Goal: Information Seeking & Learning: Check status

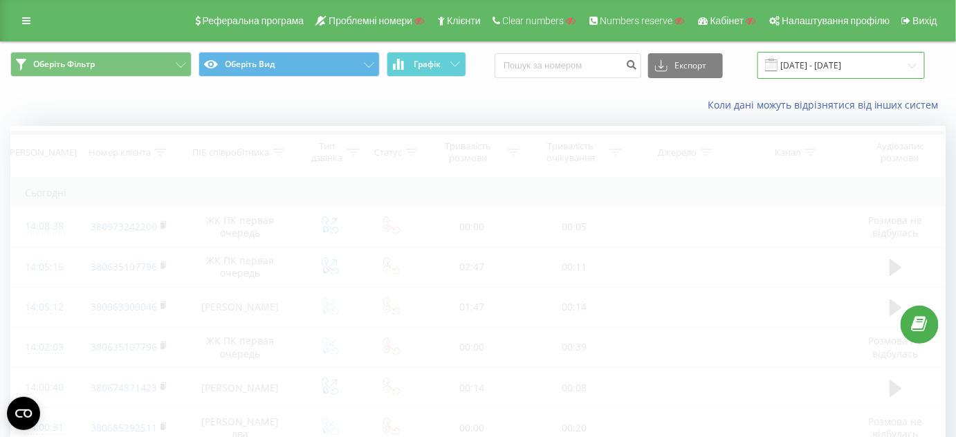
click at [825, 66] on input "[DATE] - [DATE]" at bounding box center [841, 65] width 167 height 27
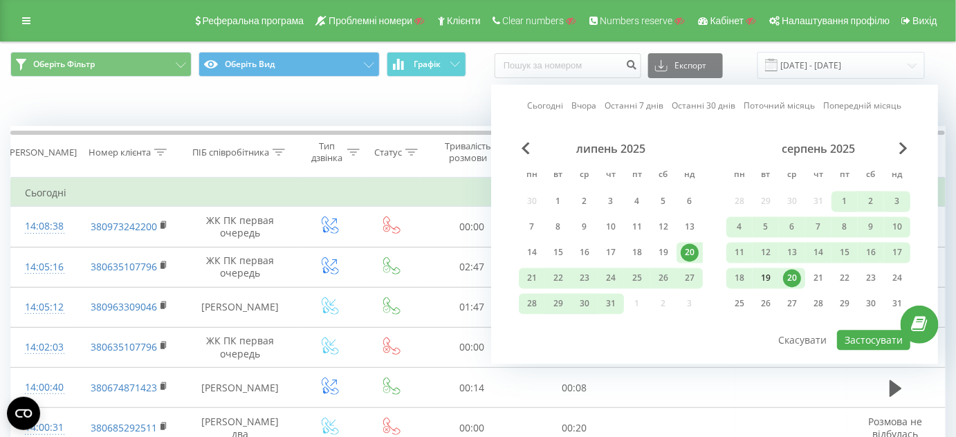
drag, startPoint x: 770, startPoint y: 276, endPoint x: 777, endPoint y: 278, distance: 7.9
click at [771, 276] on div "19" at bounding box center [766, 279] width 18 height 18
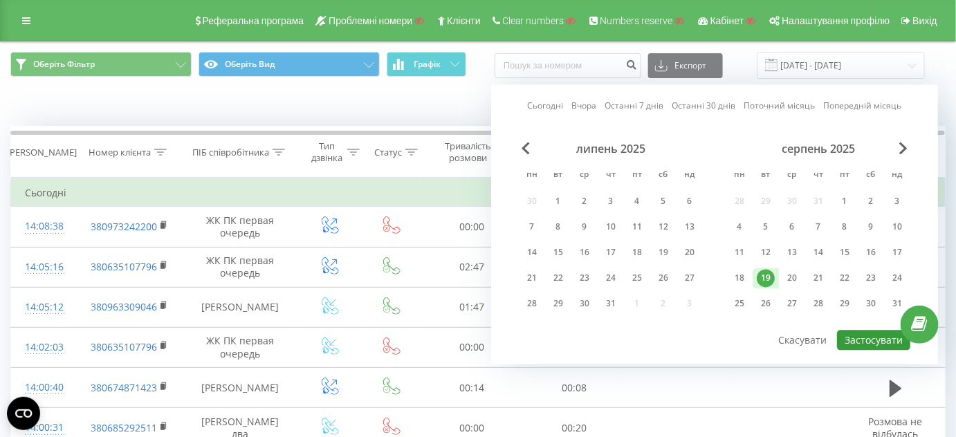
click at [864, 334] on button "Застосувати" at bounding box center [873, 341] width 73 height 20
type input "19.08.2025 - 19.08.2025"
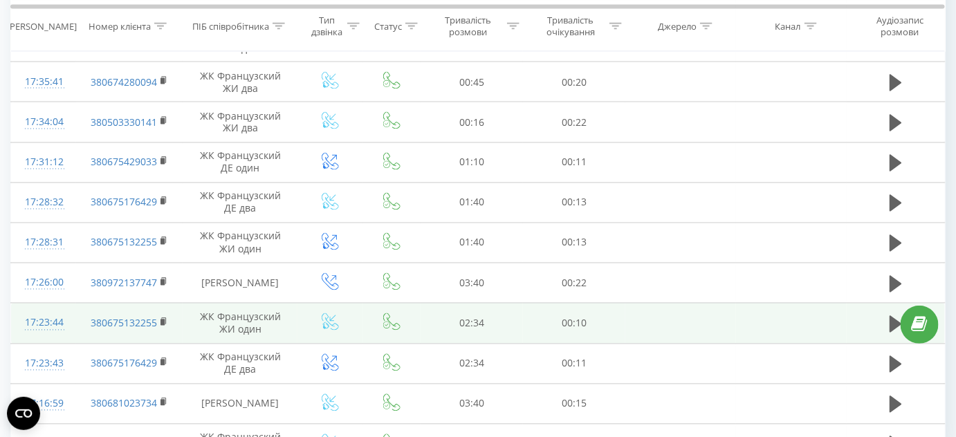
scroll to position [822, 0]
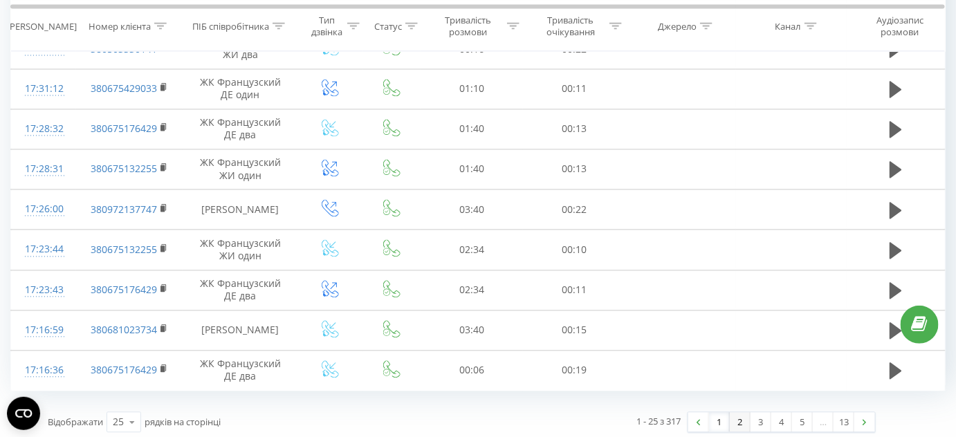
click at [742, 418] on link "2" at bounding box center [740, 422] width 21 height 19
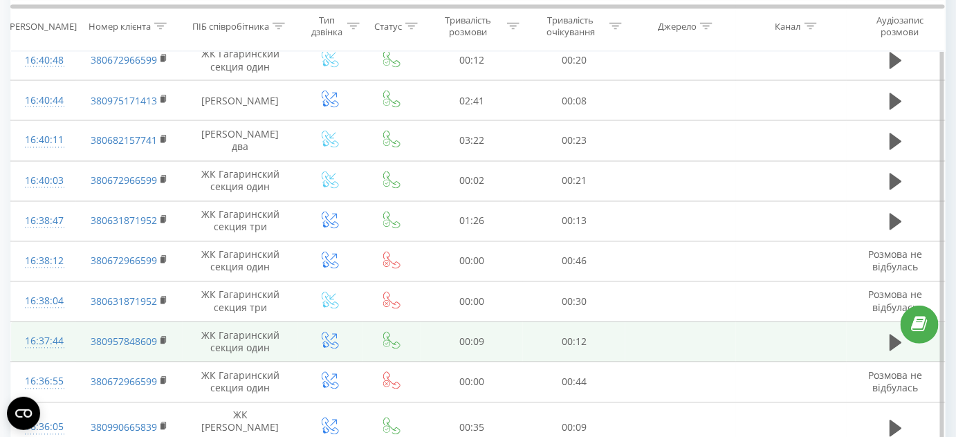
scroll to position [845, 0]
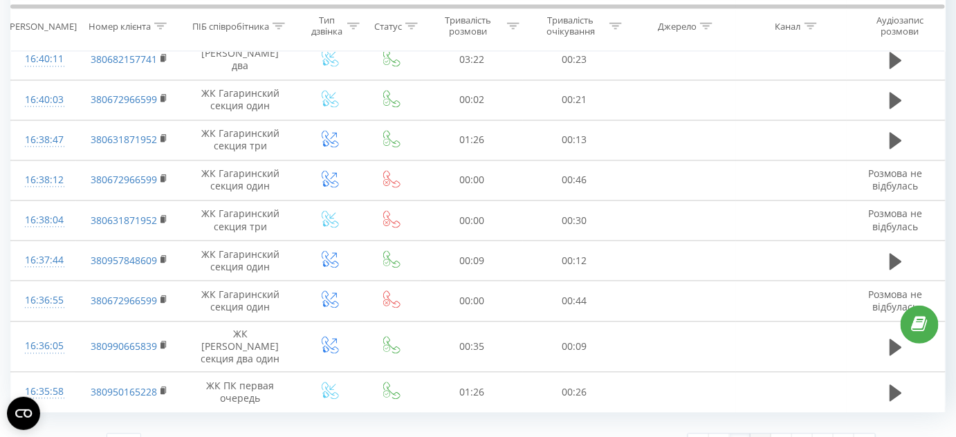
click at [762, 435] on link "3" at bounding box center [761, 444] width 21 height 19
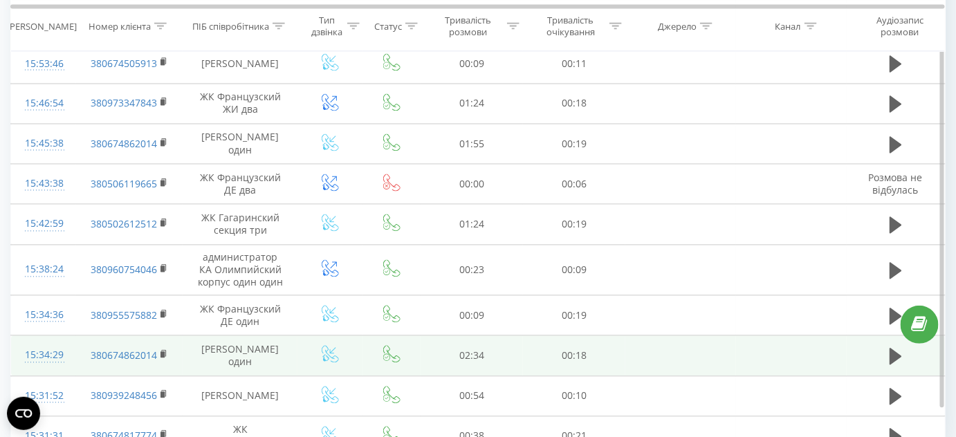
scroll to position [832, 0]
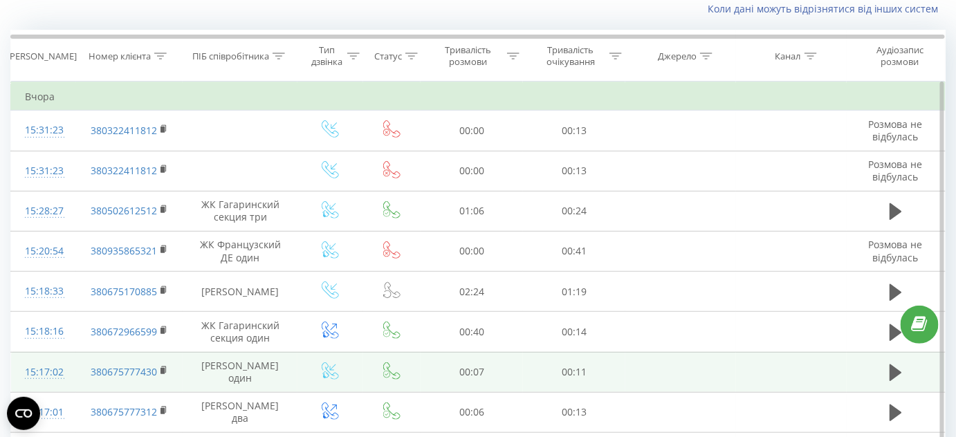
scroll to position [91, 0]
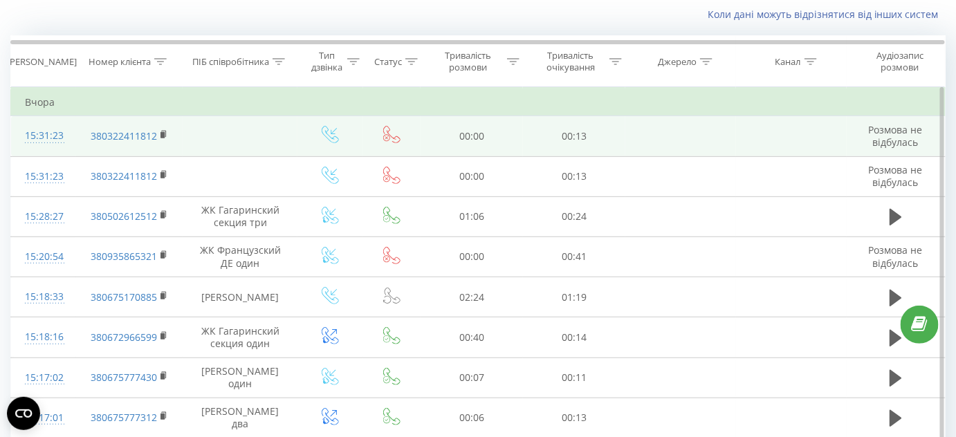
click at [61, 136] on div "15:31:23" at bounding box center [43, 135] width 37 height 27
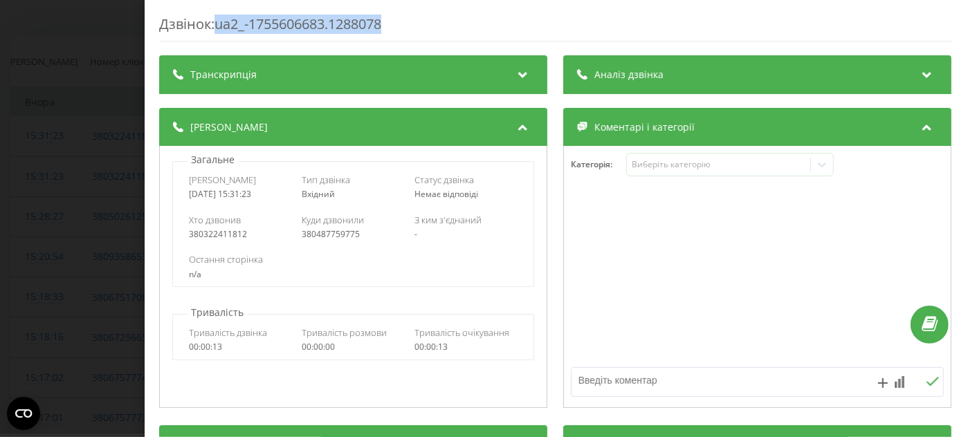
drag, startPoint x: 400, startPoint y: 23, endPoint x: 231, endPoint y: 29, distance: 169.0
click at [220, 32] on div "Дзвінок : ua2_-1755606683.1288078" at bounding box center [555, 28] width 792 height 27
copy div "ua2_-1755606683.1288078"
drag, startPoint x: 269, startPoint y: 195, endPoint x: 185, endPoint y: 206, distance: 85.1
click at [185, 206] on div "Дата дзвінка 2025-08-19 15:31:23 Тип дзвінка Вхідний Статус дзвінка Немає відпо…" at bounding box center [353, 224] width 362 height 126
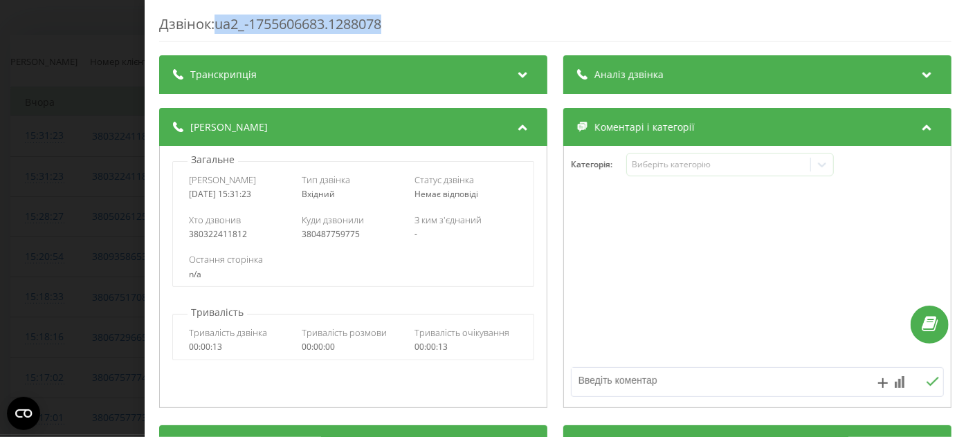
copy div "2025-08-19 15:31:23"
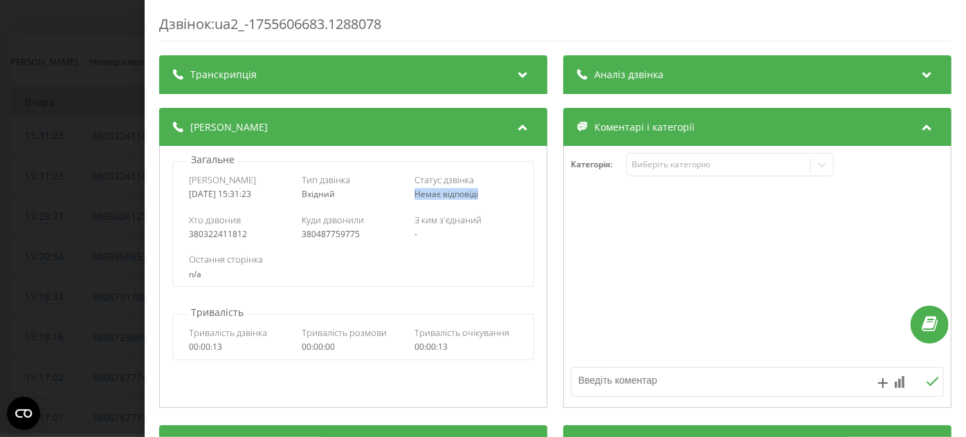
drag, startPoint x: 479, startPoint y: 196, endPoint x: 412, endPoint y: 198, distance: 66.5
click at [415, 198] on div "Немає відповіді" at bounding box center [466, 195] width 103 height 10
drag, startPoint x: 249, startPoint y: 236, endPoint x: 189, endPoint y: 236, distance: 60.2
click at [189, 236] on div "380322411812" at bounding box center [240, 235] width 103 height 10
copy div "380322411812"
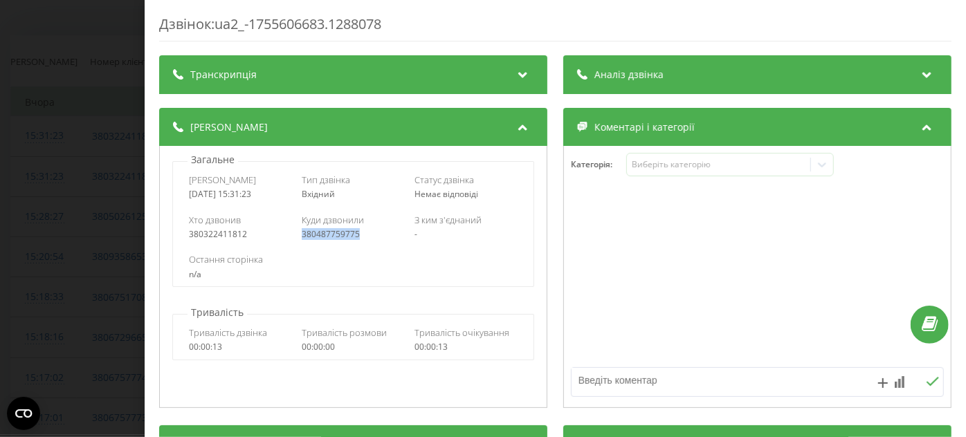
drag, startPoint x: 367, startPoint y: 236, endPoint x: 299, endPoint y: 236, distance: 67.8
click at [299, 236] on div "Хто дзвонив 380322411812 Куди дзвонили 380487759775 З ким з'єднаний -" at bounding box center [353, 227] width 361 height 40
copy div "380487759775"
drag, startPoint x: 480, startPoint y: 199, endPoint x: 408, endPoint y: 202, distance: 72.1
click at [408, 202] on div "Дата дзвінка 2025-08-19 15:31:23 Тип дзвінка Вхідний Статус дзвінка Немає відпо…" at bounding box center [353, 187] width 361 height 40
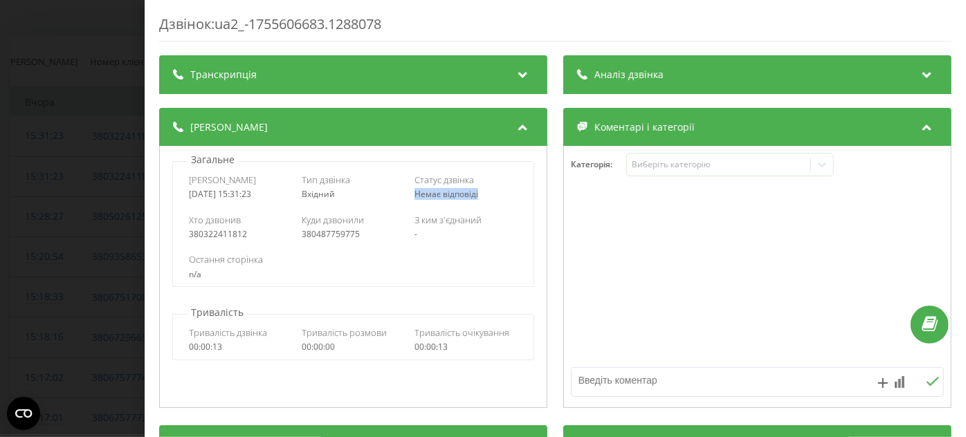
copy span "Немає відповіді"
drag, startPoint x: 48, startPoint y: 201, endPoint x: 62, endPoint y: 215, distance: 19.6
click at [49, 201] on div "Дзвінок : ua2_-1755606683.1288078 Транскрипція Для AI-аналізу майбутніх дзвінкі…" at bounding box center [483, 218] width 966 height 437
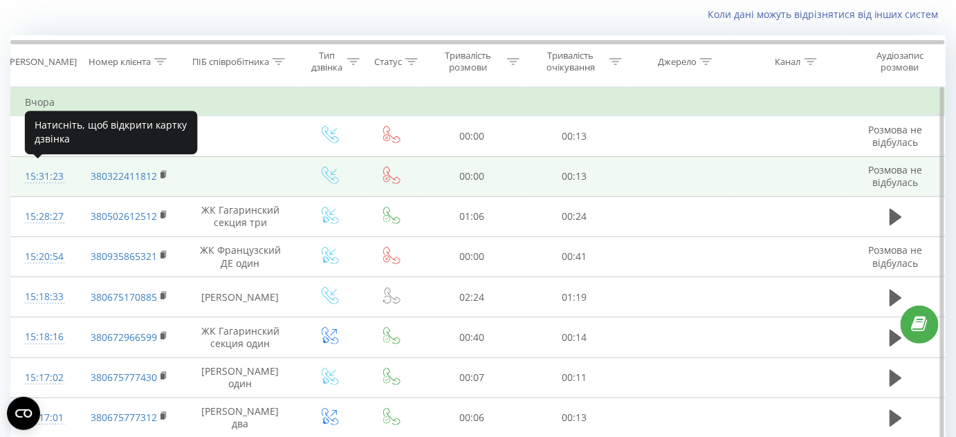
click at [55, 173] on div "15:31:23" at bounding box center [43, 176] width 37 height 27
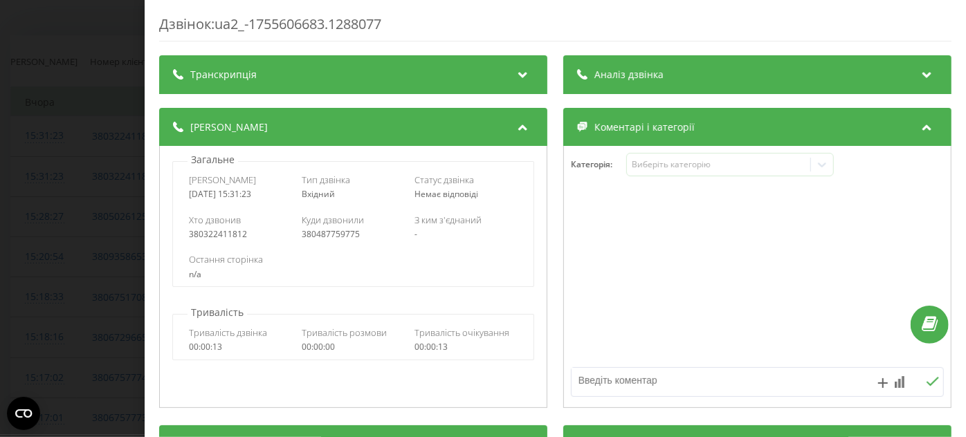
click at [75, 167] on div "Дзвінок : ua2_-1755606683.1288077 Транскрипція Для AI-аналізу майбутніх дзвінкі…" at bounding box center [483, 218] width 966 height 437
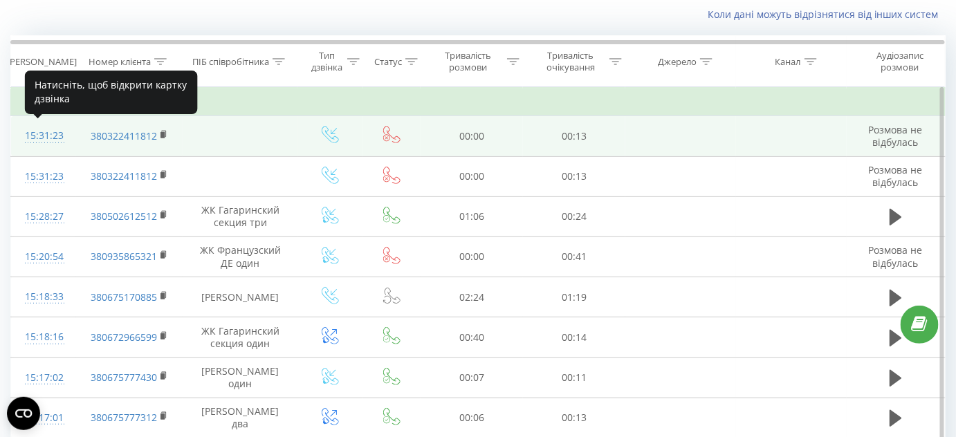
click at [41, 129] on div "15:31:23" at bounding box center [43, 135] width 37 height 27
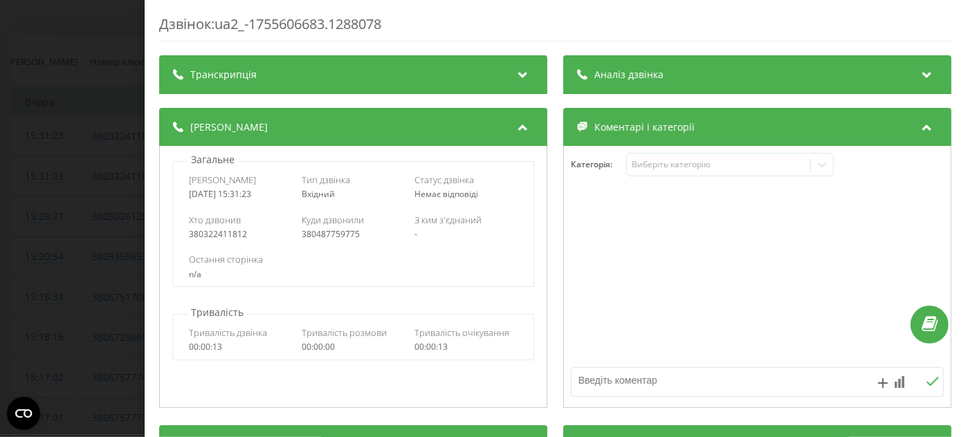
click at [66, 220] on div "Дзвінок : ua2_-1755606683.1288078 Транскрипція Для AI-аналізу майбутніх дзвінкі…" at bounding box center [483, 218] width 966 height 437
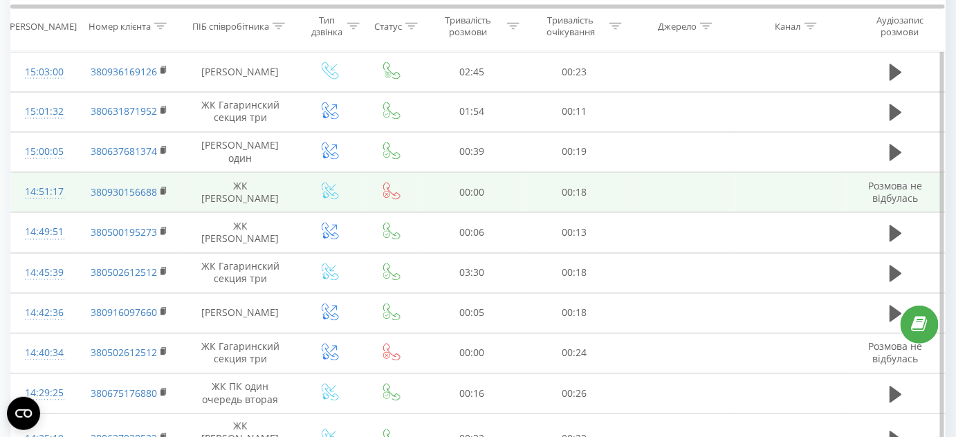
scroll to position [707, 0]
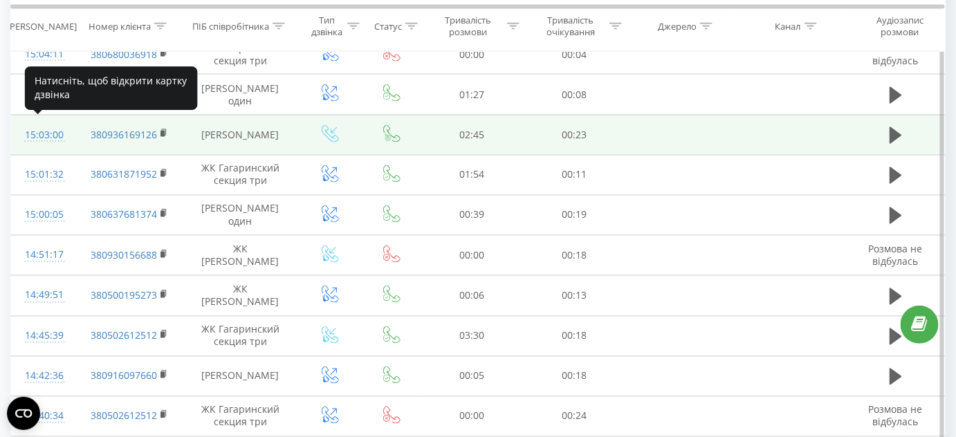
click at [42, 123] on div "15:03:00" at bounding box center [43, 135] width 37 height 27
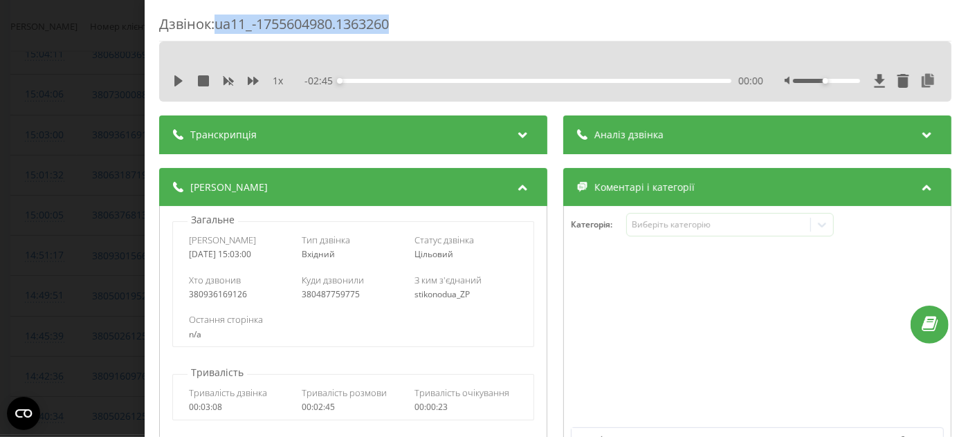
drag, startPoint x: 408, startPoint y: 24, endPoint x: 217, endPoint y: 24, distance: 191.0
click at [217, 24] on div "Дзвінок : ua11_-1755604980.1363260" at bounding box center [555, 28] width 792 height 27
copy div "ua11_-1755604980.1363260"
drag, startPoint x: 275, startPoint y: 253, endPoint x: 183, endPoint y: 260, distance: 91.6
click at [183, 260] on div "Дата дзвінка 2025-08-19 15:03:00 Тип дзвінка Вхідний Статус дзвінка Цільовий" at bounding box center [353, 247] width 361 height 40
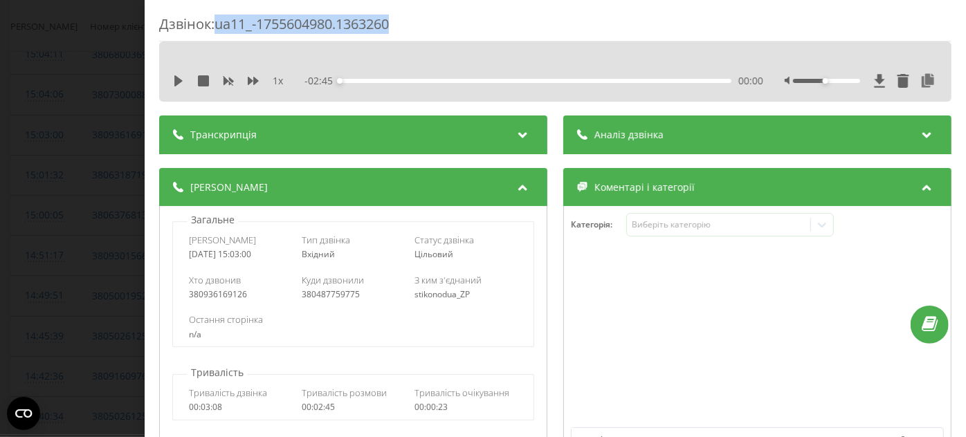
copy div "2025-08-19 15:03:00"
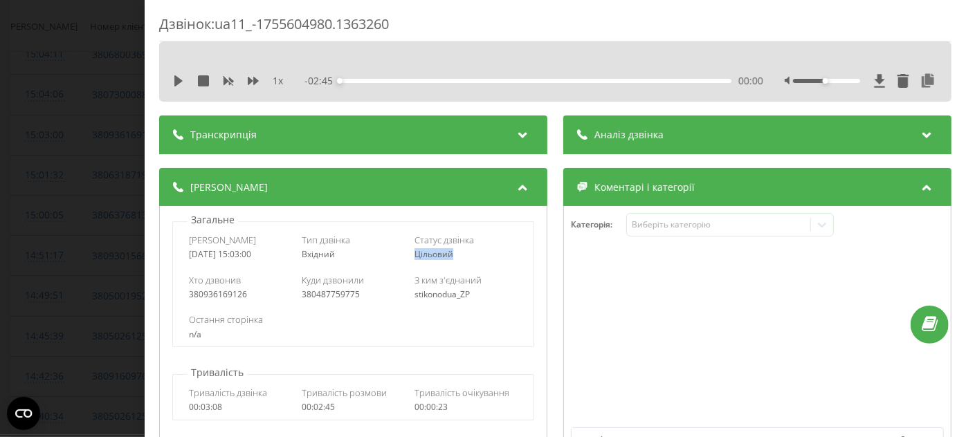
drag, startPoint x: 453, startPoint y: 255, endPoint x: 412, endPoint y: 256, distance: 40.1
click at [415, 256] on div "Цільовий" at bounding box center [466, 255] width 103 height 10
copy span "Цільовий"
drag, startPoint x: 248, startPoint y: 293, endPoint x: 188, endPoint y: 293, distance: 60.2
click at [188, 293] on div "Хто дзвонив 380936169126 Куди дзвонили 380487759775 З ким з'єднаний stikonodua_…" at bounding box center [353, 287] width 361 height 40
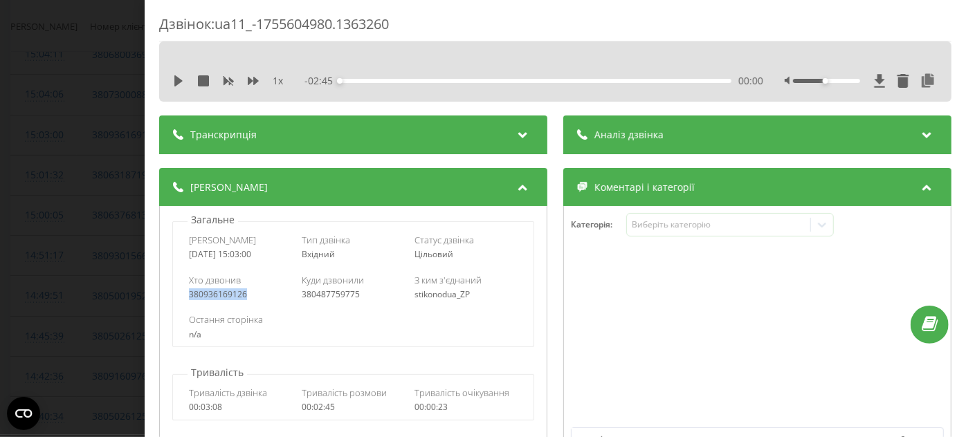
copy div "380936169126"
drag, startPoint x: 446, startPoint y: 293, endPoint x: 408, endPoint y: 295, distance: 38.2
click at [408, 295] on div "Хто дзвонив 380936169126 Куди дзвонили 380487759775 З ким з'єднаний stikonodua_…" at bounding box center [353, 287] width 361 height 40
copy div "stikonodua_ZP"
click at [66, 154] on div "Дзвінок : ua11_-1755604980.1363260 1 x - 02:45 00:00 00:00 Транскрипція Для AI-…" at bounding box center [483, 218] width 966 height 437
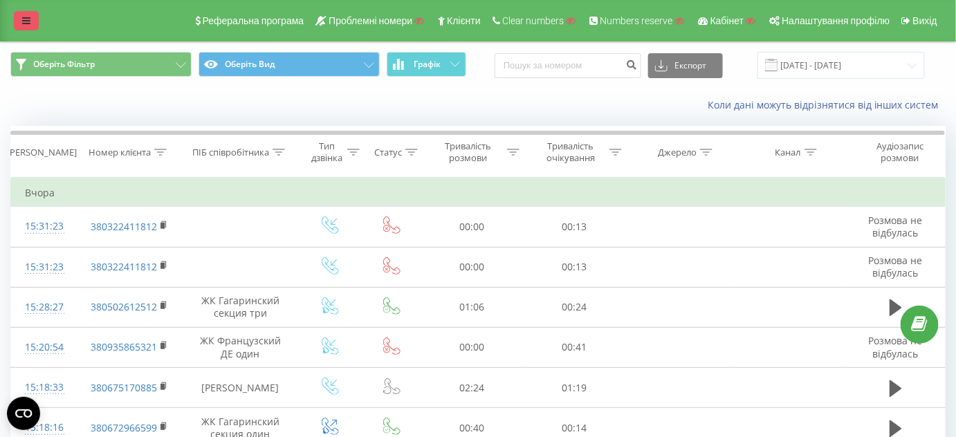
click at [35, 25] on link at bounding box center [26, 20] width 25 height 19
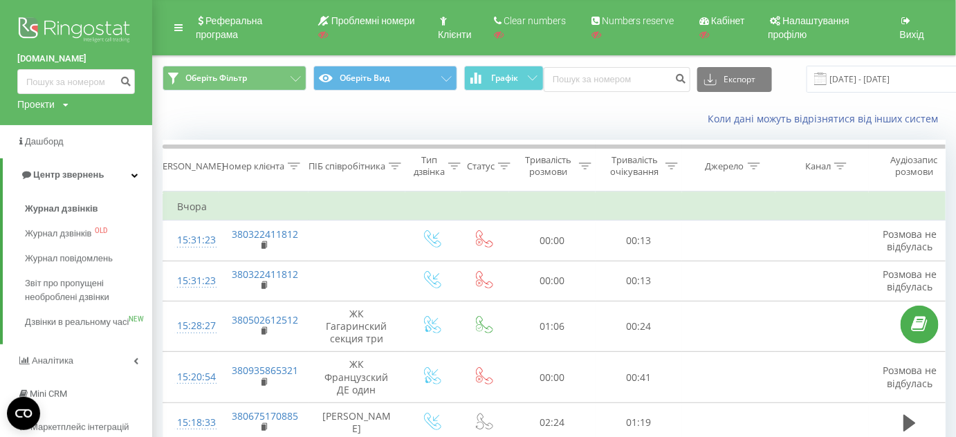
drag, startPoint x: 59, startPoint y: 31, endPoint x: 66, endPoint y: 29, distance: 7.9
click at [58, 33] on img at bounding box center [76, 31] width 118 height 35
